Goal: Obtain resource: Download file/media

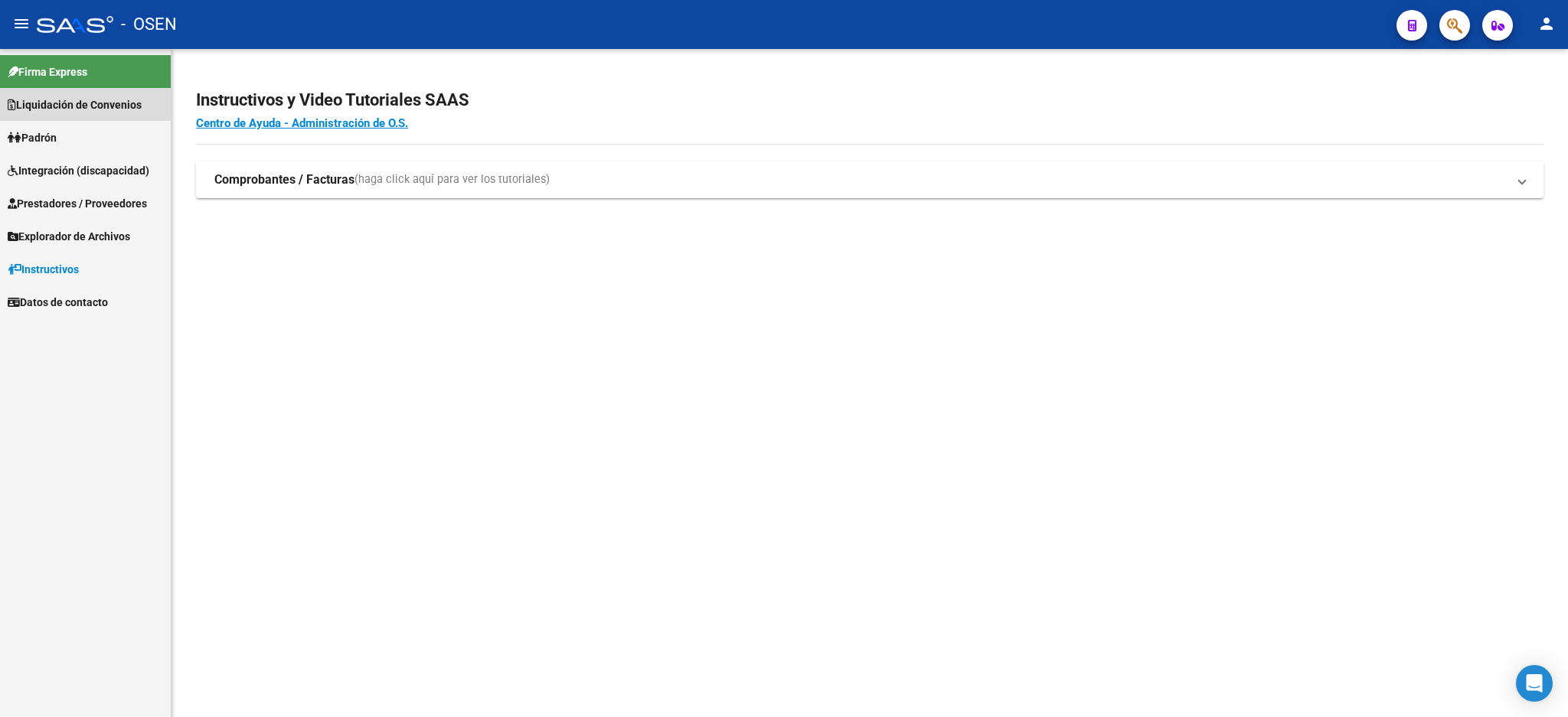
click at [72, 110] on span "Liquidación de Convenios" at bounding box center [75, 105] width 134 height 17
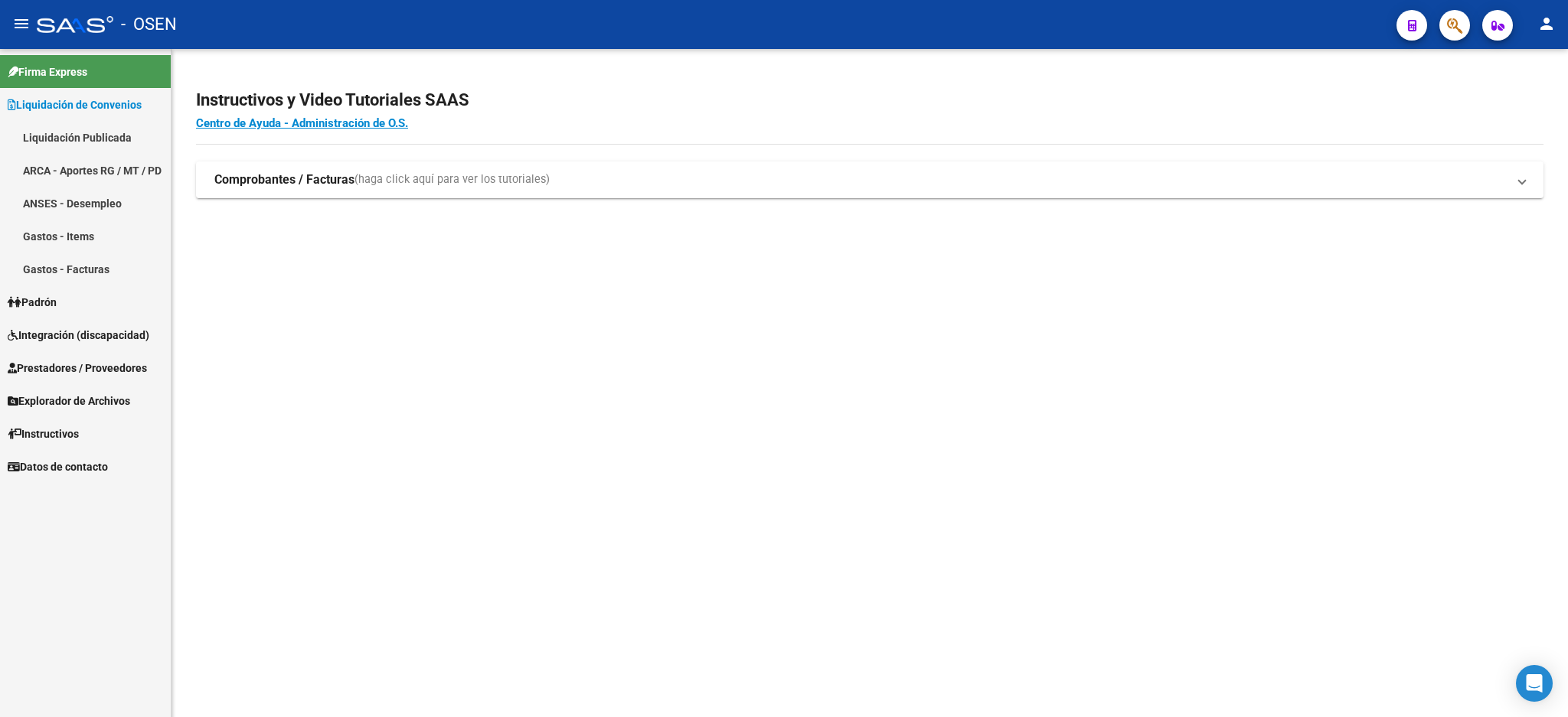
click at [114, 133] on link "Liquidación Publicada" at bounding box center [85, 137] width 171 height 33
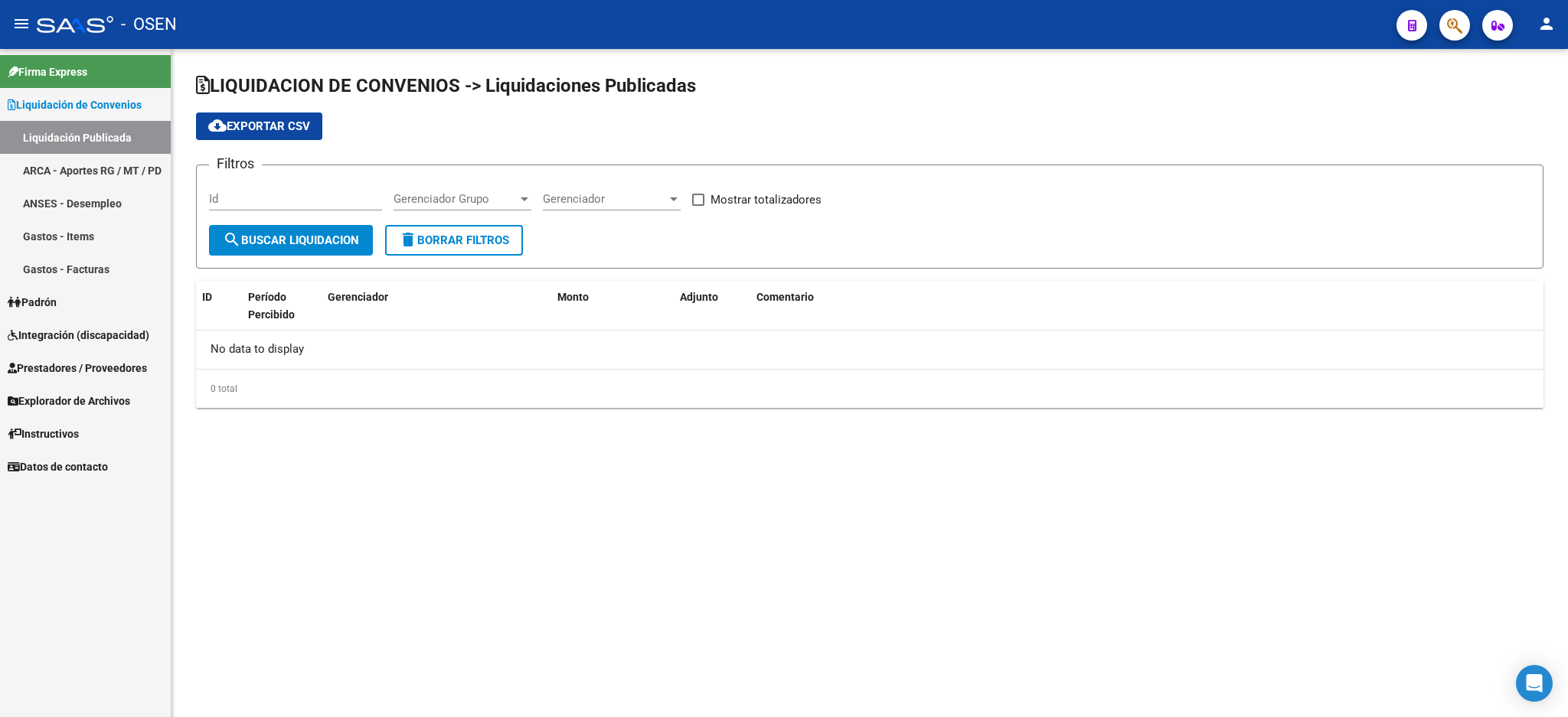
checkbox input "true"
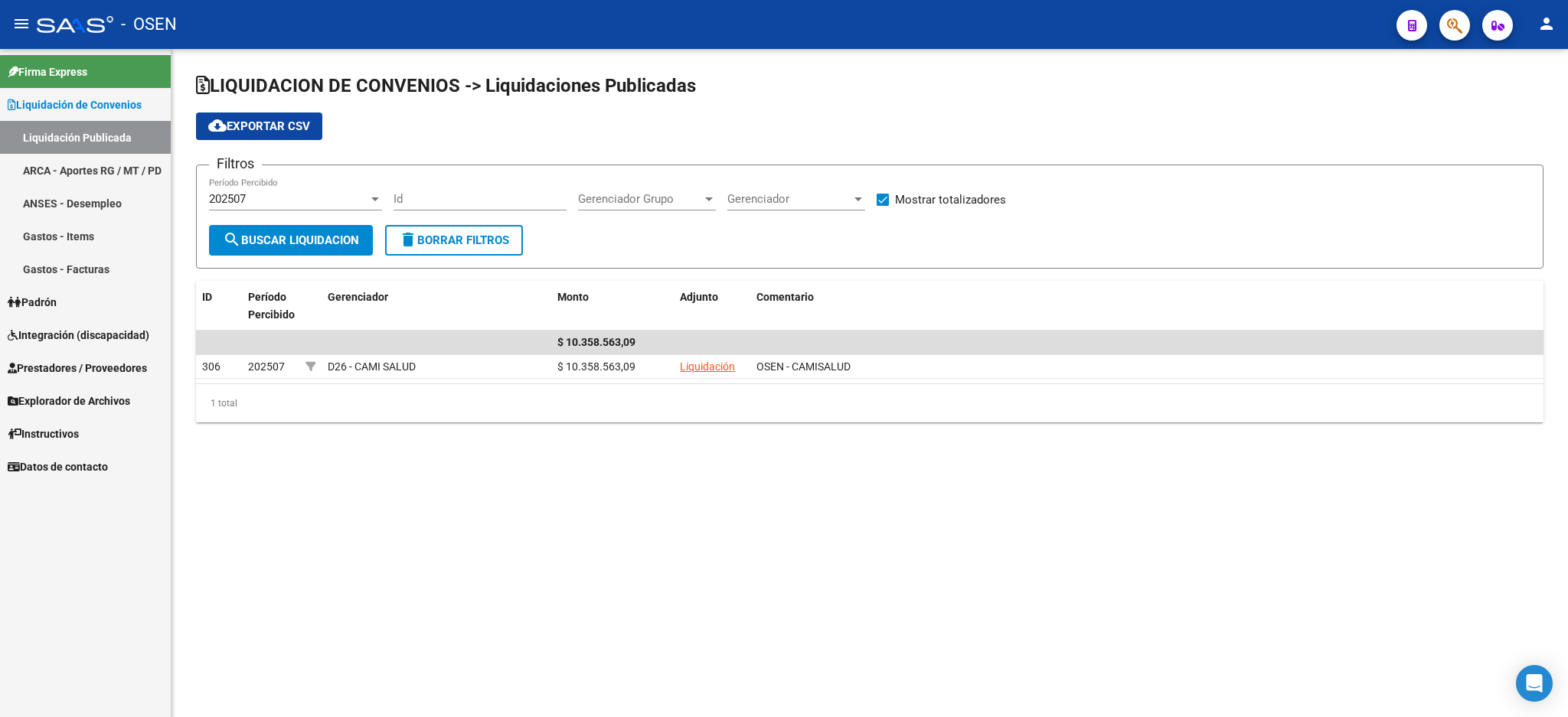
click at [74, 308] on link "Padrón" at bounding box center [85, 301] width 171 height 33
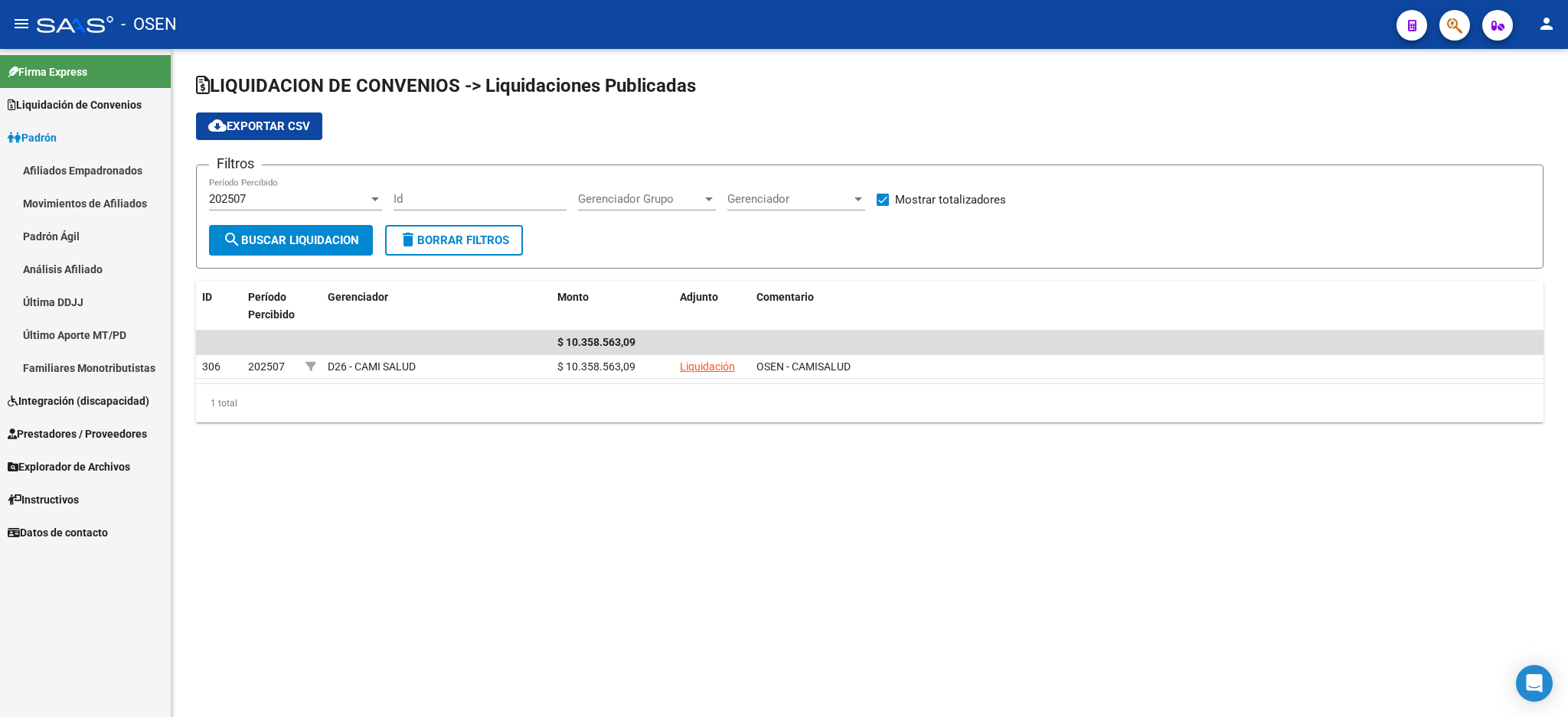
click at [64, 106] on span "Liquidación de Convenios" at bounding box center [75, 105] width 134 height 17
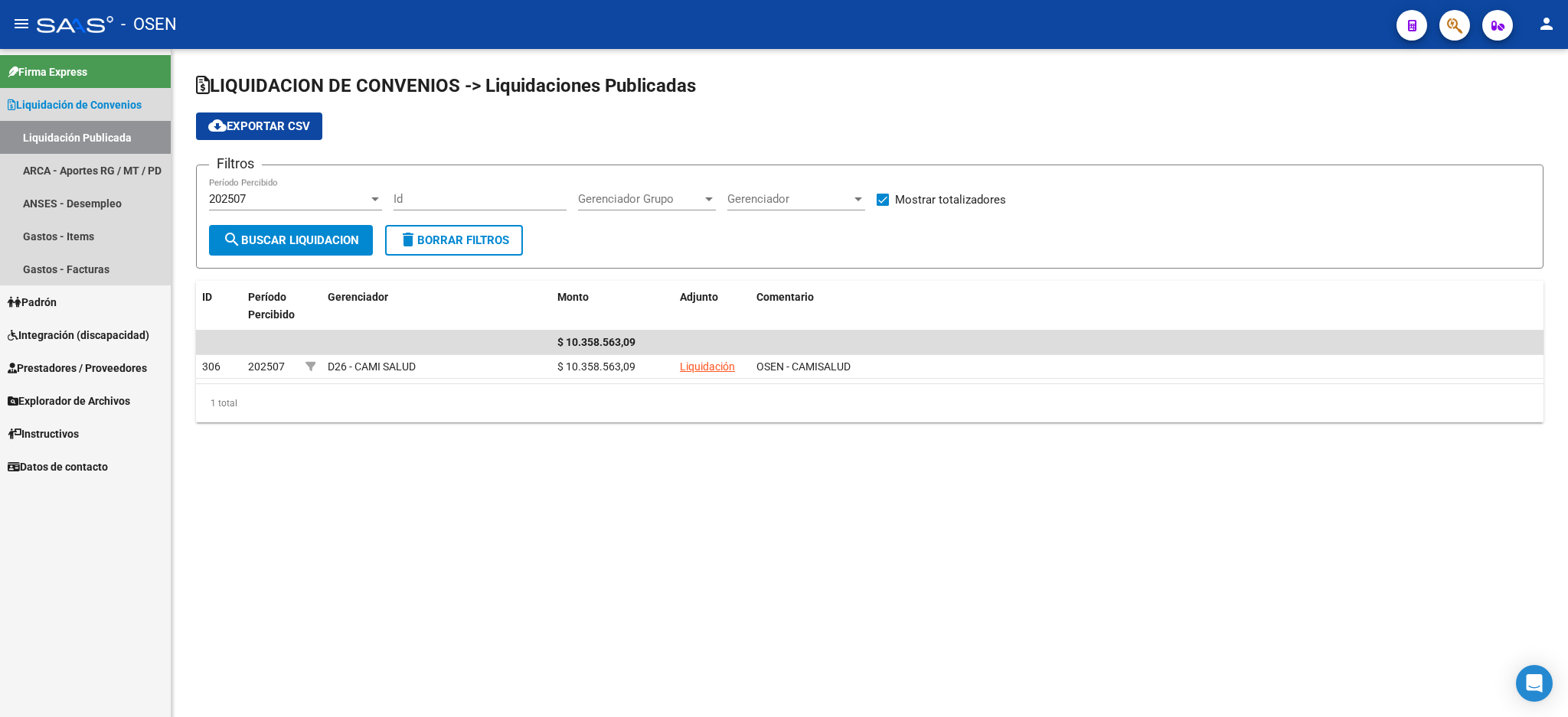
click at [72, 136] on link "Liquidación Publicada" at bounding box center [85, 137] width 171 height 33
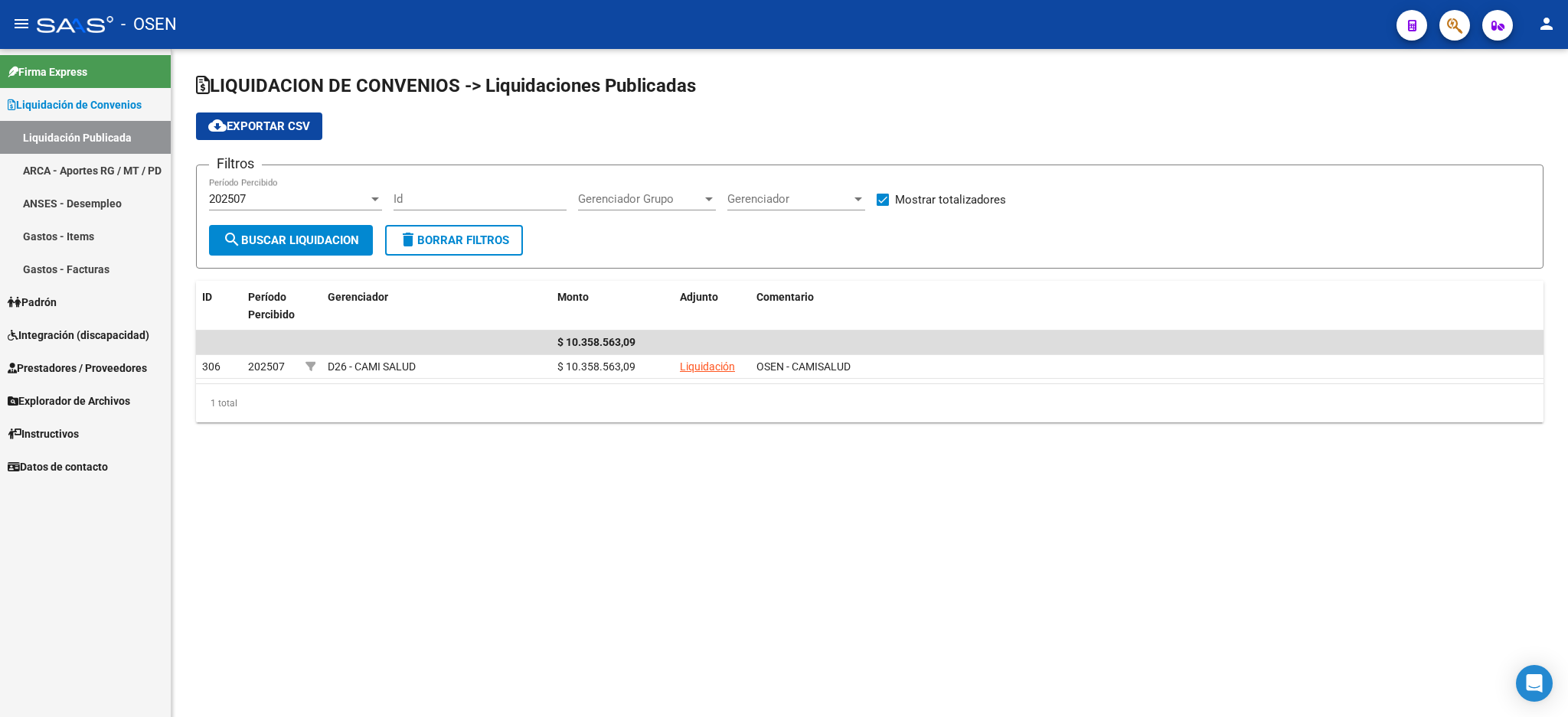
click at [69, 158] on link "ARCA - Aportes RG / MT / PD" at bounding box center [85, 170] width 171 height 33
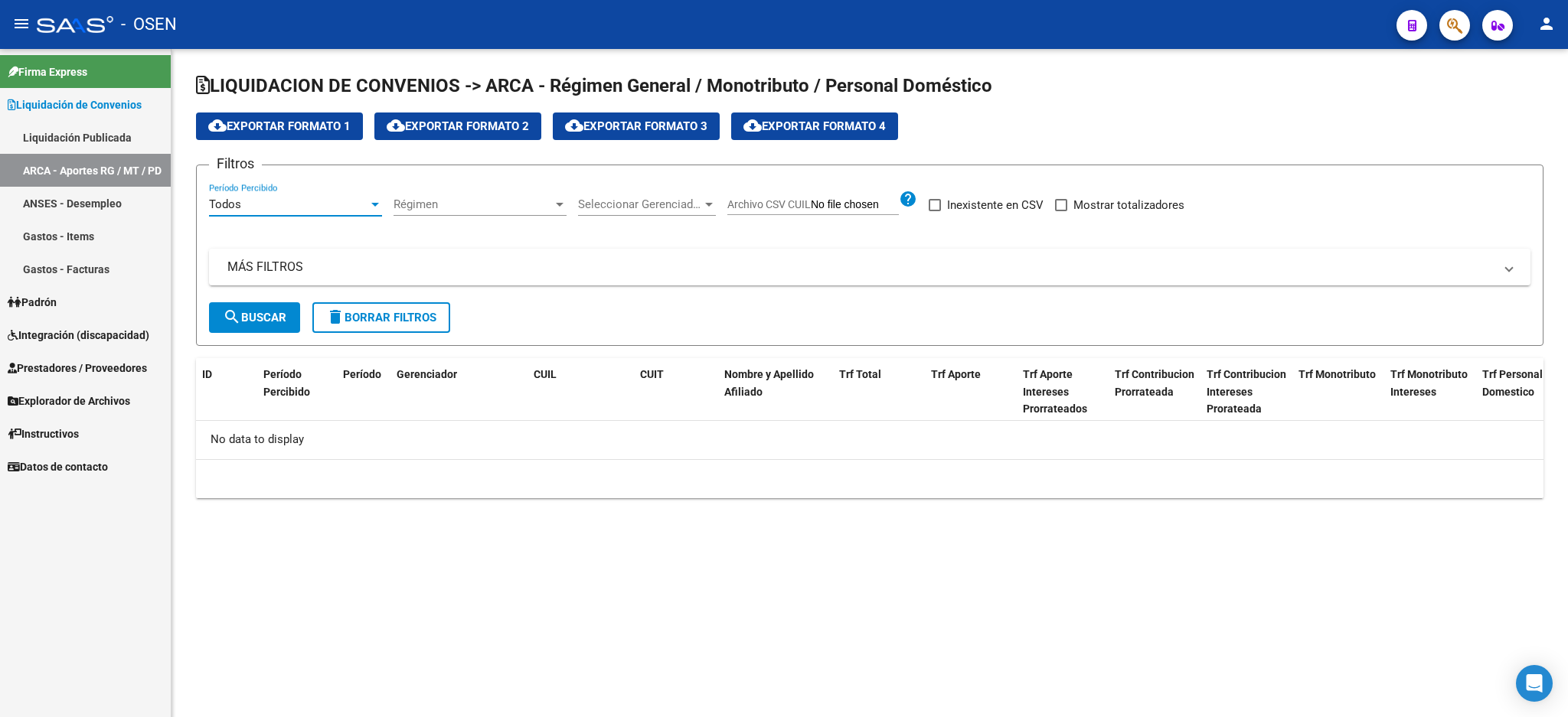
click at [286, 199] on div "Todos" at bounding box center [288, 204] width 160 height 14
click at [286, 199] on span "Todos" at bounding box center [295, 205] width 173 height 35
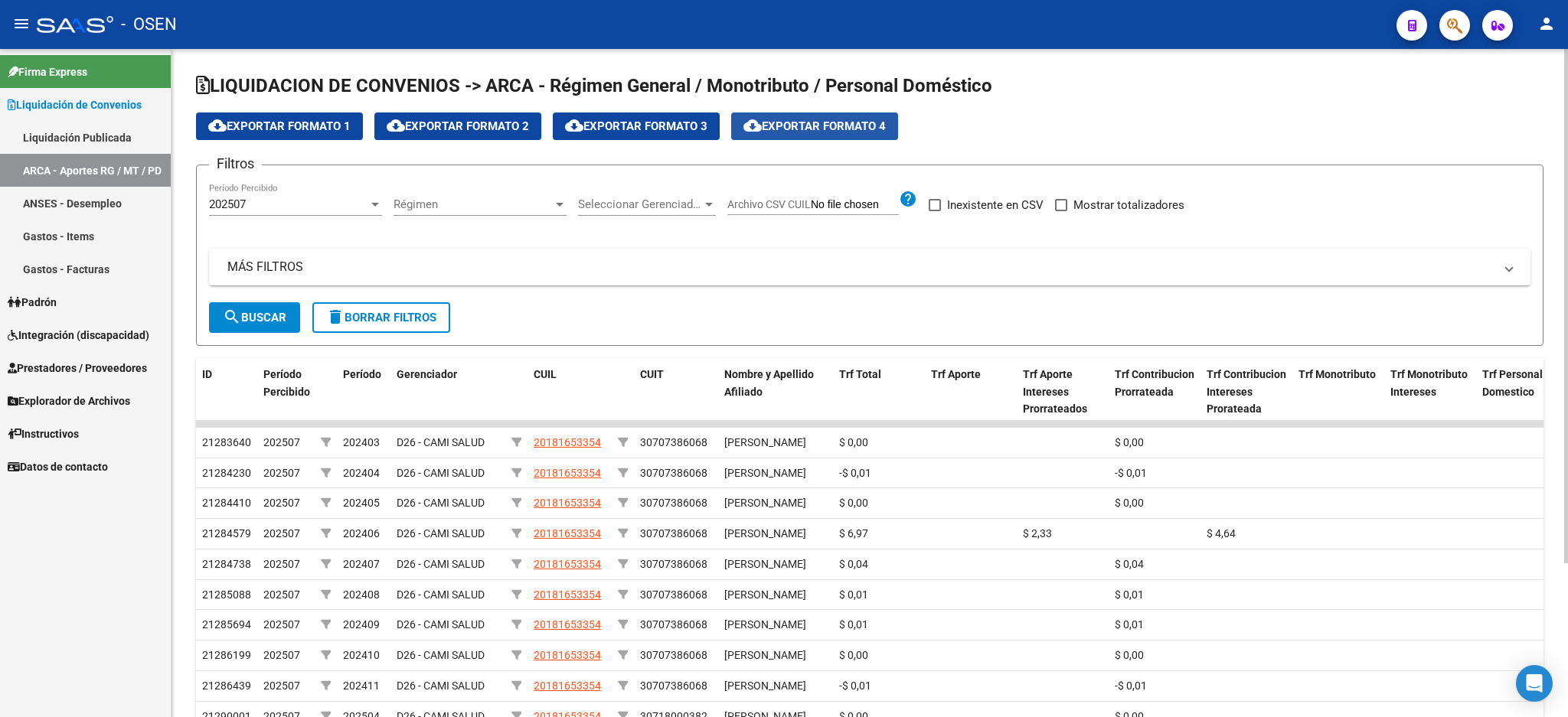
click at [844, 122] on span "cloud_download Exportar Formato 4" at bounding box center [815, 126] width 143 height 14
click at [65, 98] on span "Liquidación de Convenios" at bounding box center [75, 105] width 134 height 17
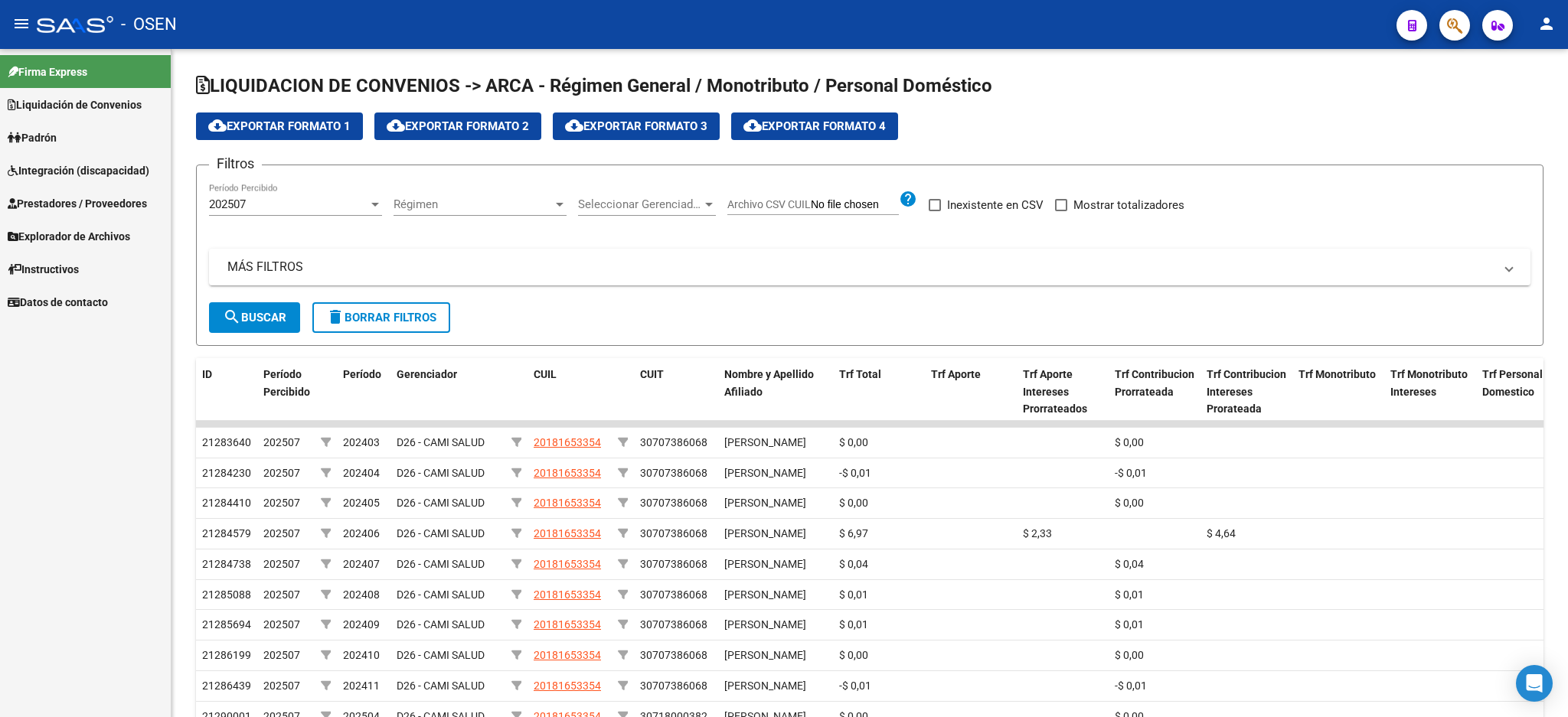
click at [65, 132] on link "Padrón" at bounding box center [85, 137] width 171 height 33
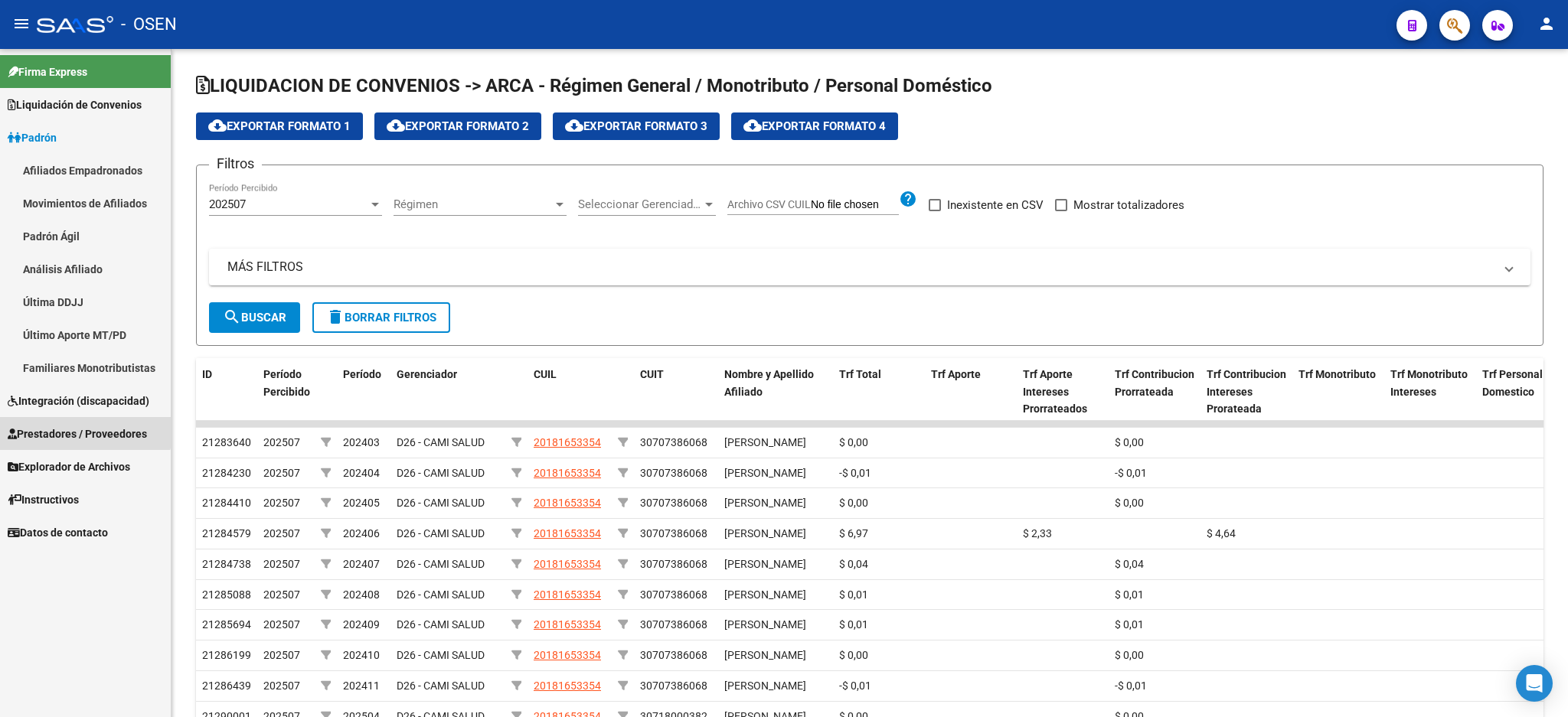
click at [75, 424] on link "Prestadores / Proveedores" at bounding box center [85, 433] width 171 height 33
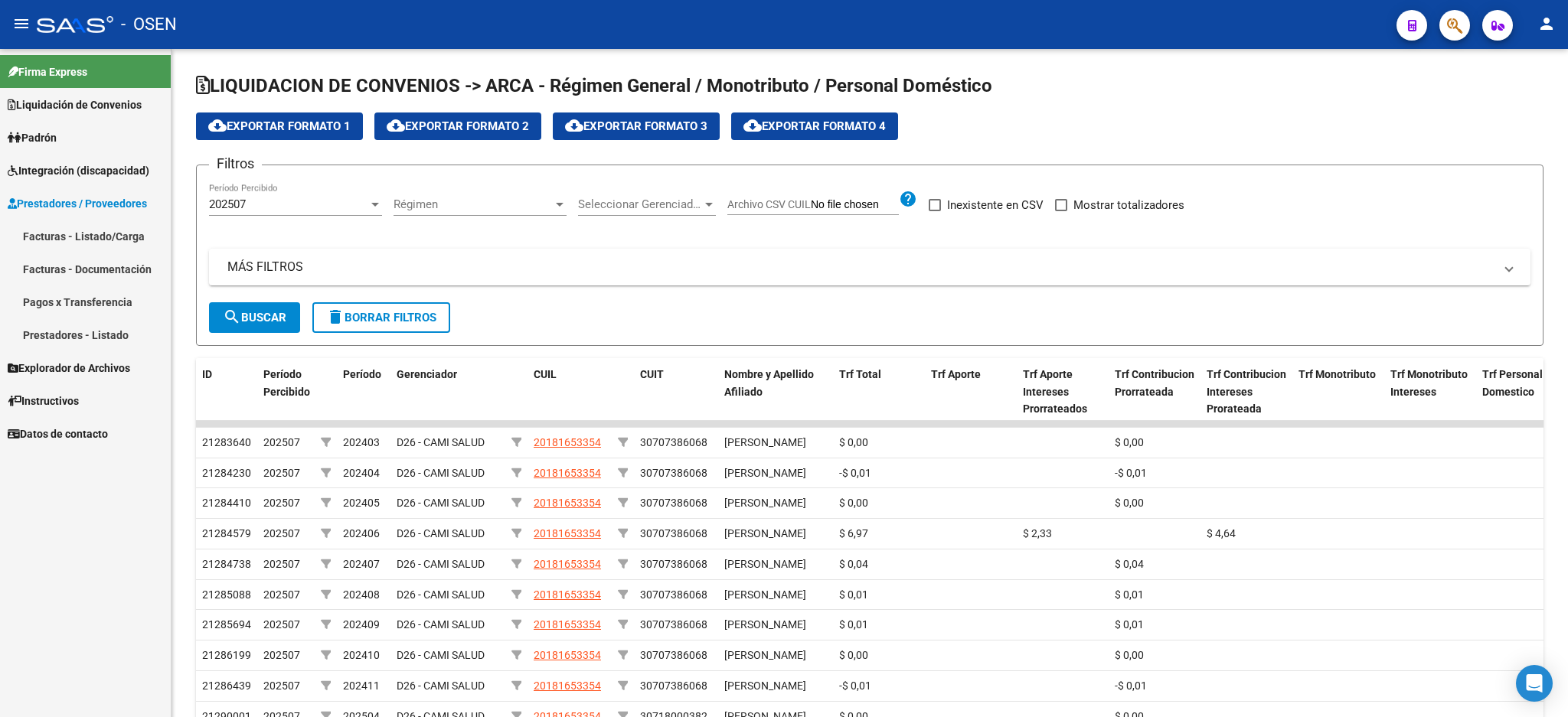
click at [82, 225] on link "Facturas - Listado/Carga" at bounding box center [85, 236] width 171 height 33
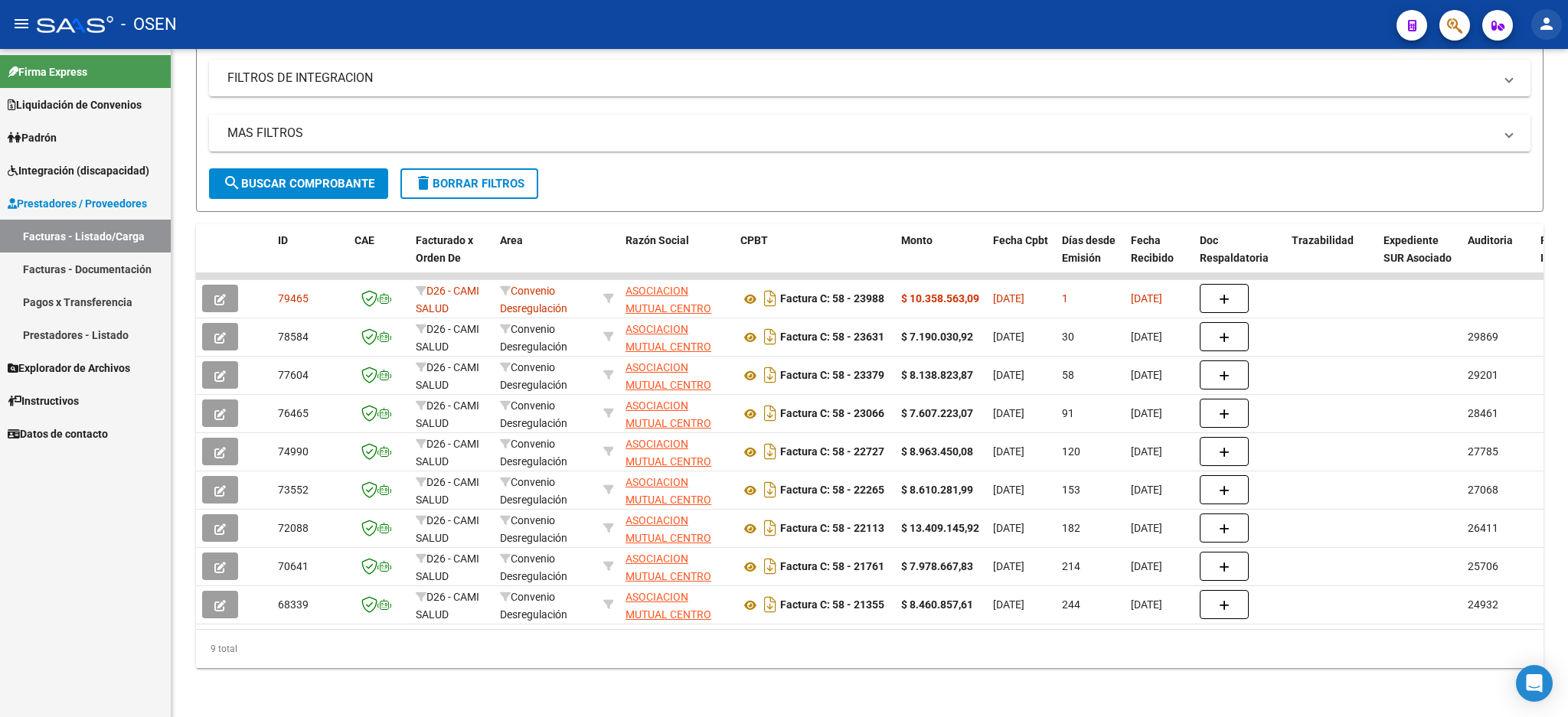
click at [1545, 30] on mat-icon "person" at bounding box center [1546, 23] width 19 height 19
click at [1516, 106] on button "exit_to_app Salir" at bounding box center [1516, 102] width 93 height 37
